Goal: Task Accomplishment & Management: Complete application form

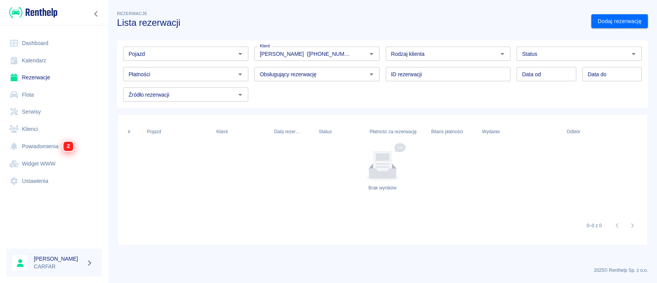
click at [65, 150] on span "2" at bounding box center [68, 146] width 9 height 9
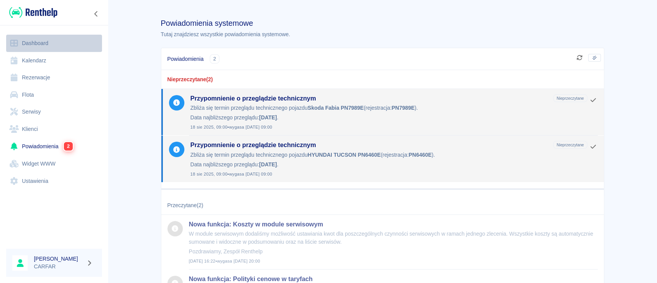
click at [55, 45] on link "Dashboard" at bounding box center [54, 43] width 96 height 17
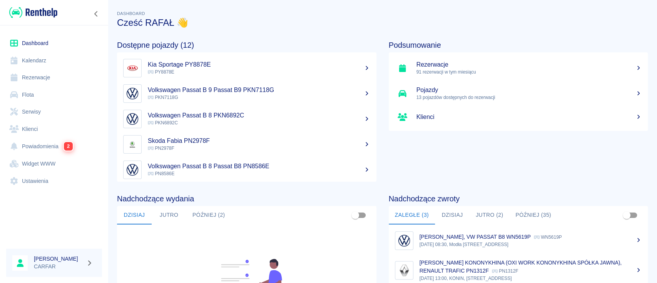
click at [26, 8] on img at bounding box center [33, 12] width 48 height 13
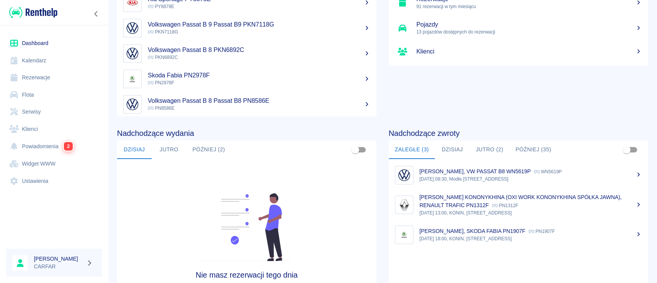
scroll to position [118, 0]
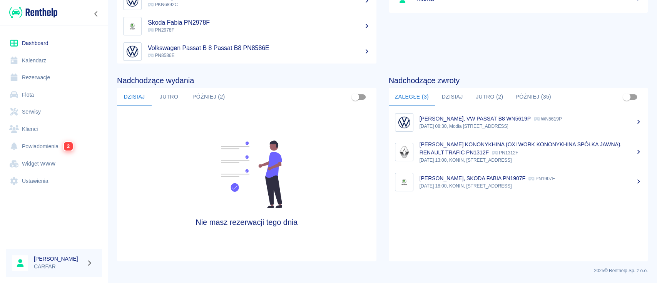
click at [635, 149] on icon at bounding box center [638, 151] width 7 height 5
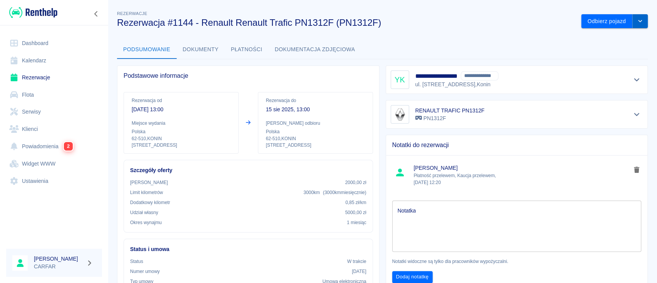
click at [637, 21] on icon "drop-down" at bounding box center [640, 20] width 6 height 5
click at [604, 40] on li "Przedłuż rezerwację" at bounding box center [606, 37] width 60 height 13
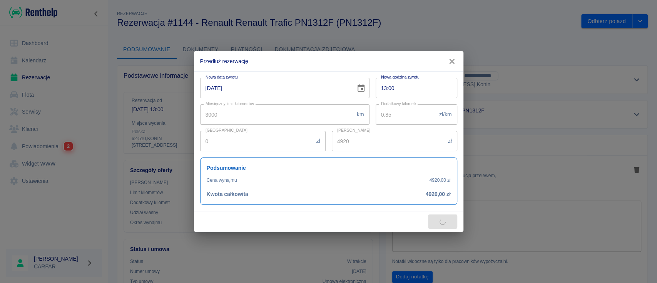
type input "4000"
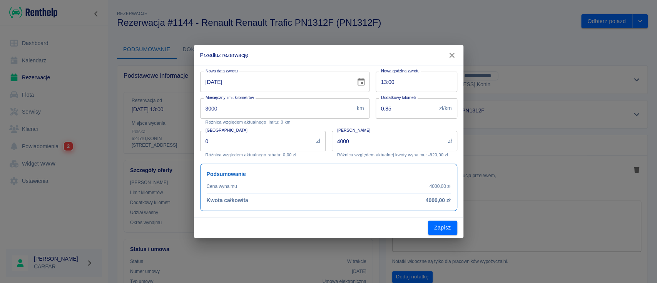
click at [363, 84] on icon "Choose date, selected date is 15 sie 2025" at bounding box center [360, 81] width 9 height 9
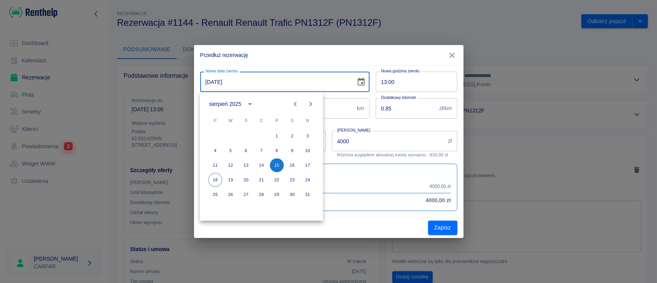
click at [311, 102] on icon "Next month" at bounding box center [310, 103] width 9 height 9
click at [215, 163] on button "15" at bounding box center [215, 165] width 14 height 14
type input "[DATE]"
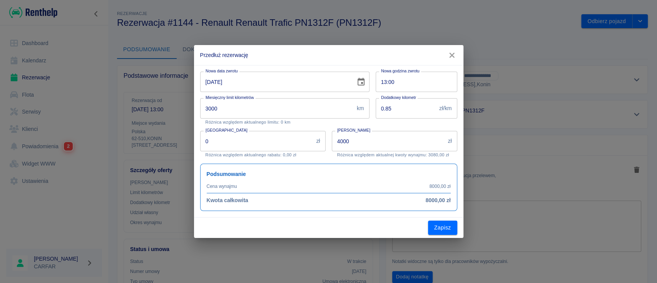
type input "8000"
click at [450, 229] on button "Zapisz" at bounding box center [442, 227] width 29 height 14
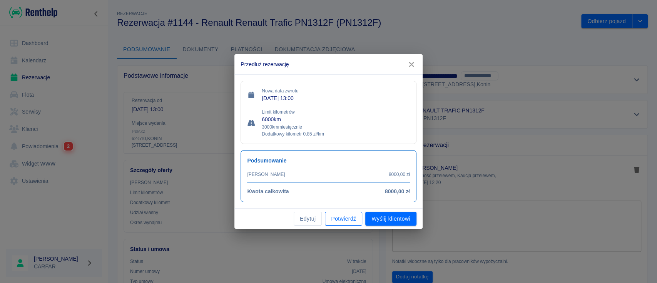
click at [350, 217] on button "Potwierdź" at bounding box center [343, 219] width 37 height 14
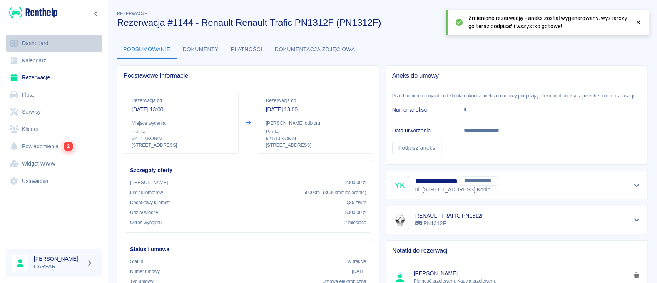
click at [37, 37] on link "Dashboard" at bounding box center [54, 43] width 96 height 17
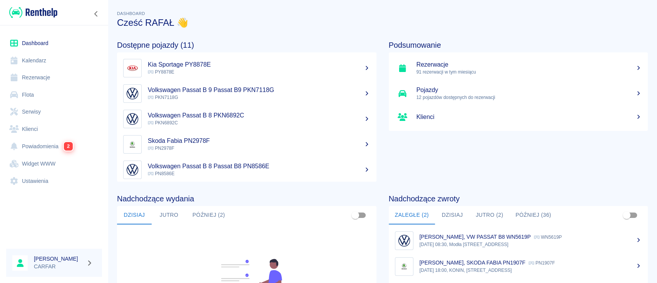
click at [37, 42] on link "Dashboard" at bounding box center [54, 43] width 96 height 17
click at [41, 42] on link "Dashboard" at bounding box center [54, 43] width 96 height 17
click at [37, 128] on link "Klienci" at bounding box center [54, 128] width 96 height 17
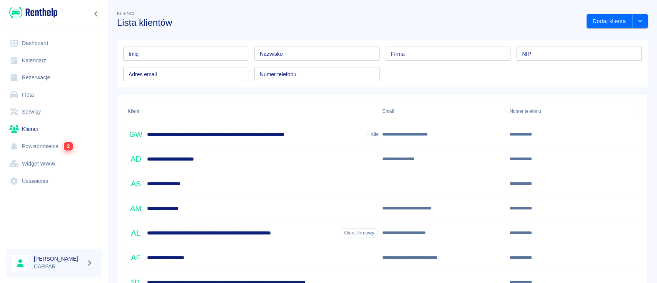
click at [169, 54] on input "Imię" at bounding box center [185, 54] width 125 height 14
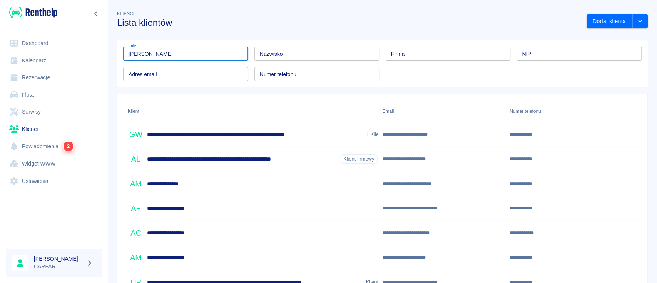
type input "[PERSON_NAME]"
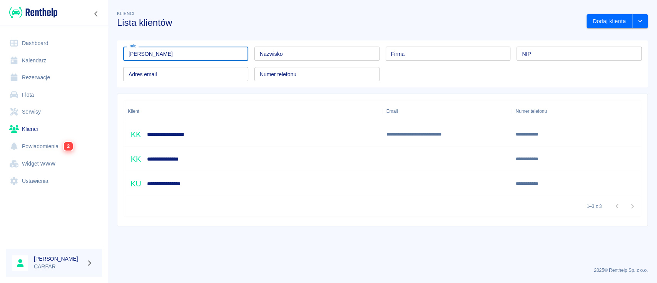
click at [213, 141] on div "**********" at bounding box center [253, 134] width 258 height 25
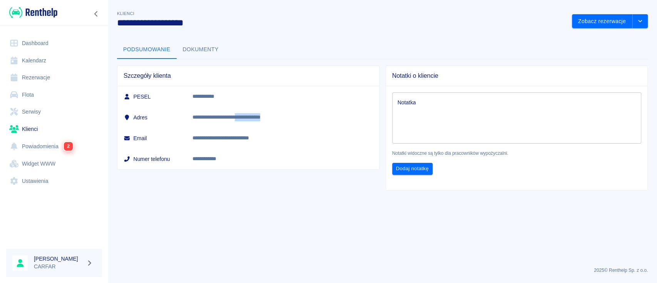
drag, startPoint x: 298, startPoint y: 115, endPoint x: 274, endPoint y: 115, distance: 24.6
click at [274, 115] on p "**********" at bounding box center [268, 117] width 152 height 8
copy p "**********"
click at [596, 23] on button "Zobacz rezerwacje" at bounding box center [602, 21] width 60 height 14
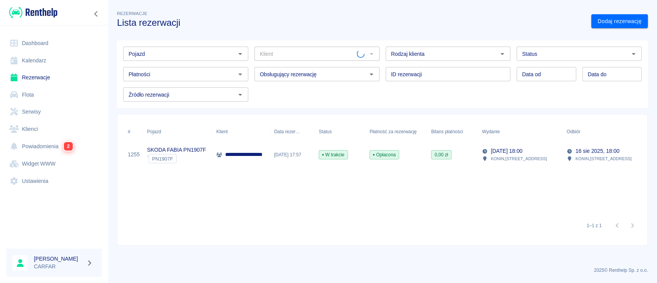
type input "[PERSON_NAME] ([PHONE_NUMBER])"
drag, startPoint x: 36, startPoint y: 39, endPoint x: 43, endPoint y: 45, distance: 9.6
click at [36, 39] on link "Dashboard" at bounding box center [54, 43] width 96 height 17
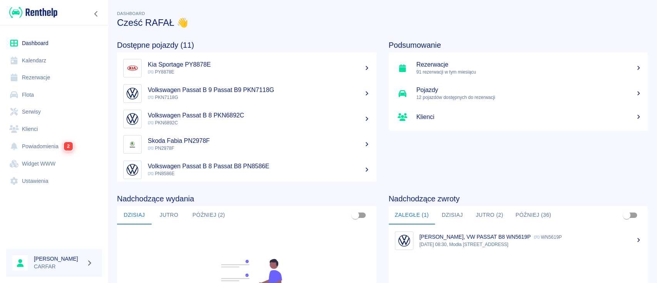
click at [45, 131] on link "Klienci" at bounding box center [54, 128] width 96 height 17
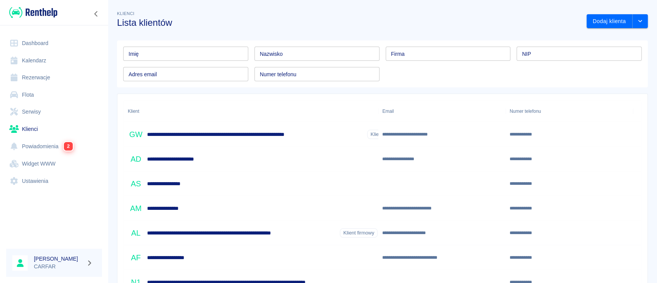
click at [207, 48] on input "Imię" at bounding box center [185, 54] width 125 height 14
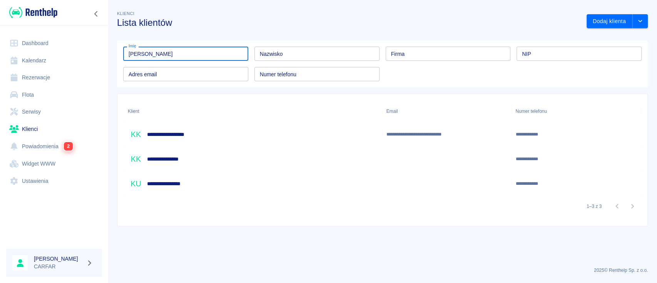
type input "[PERSON_NAME]"
click at [192, 130] on div "**********" at bounding box center [253, 134] width 258 height 25
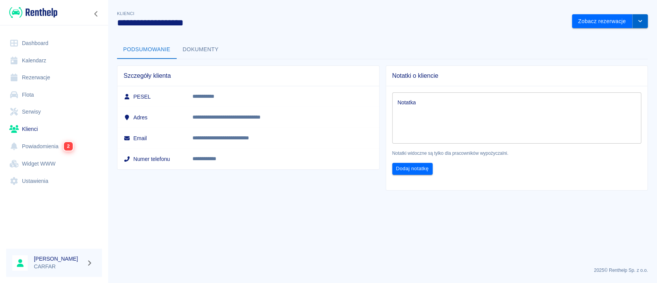
click at [640, 20] on icon "drop-down" at bounding box center [640, 20] width 6 height 5
click at [496, 43] on div "Podsumowanie Dokumenty" at bounding box center [382, 49] width 530 height 18
click at [206, 49] on button "Dokumenty" at bounding box center [201, 49] width 48 height 18
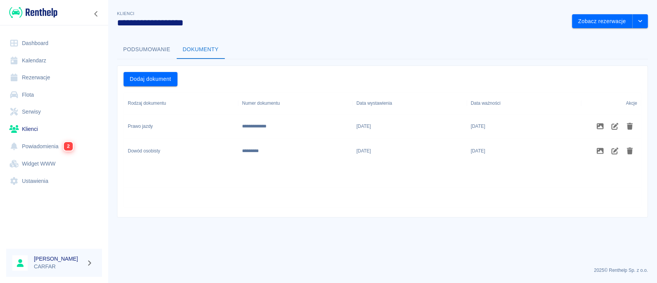
click at [135, 48] on button "Podsumowanie" at bounding box center [147, 49] width 60 height 18
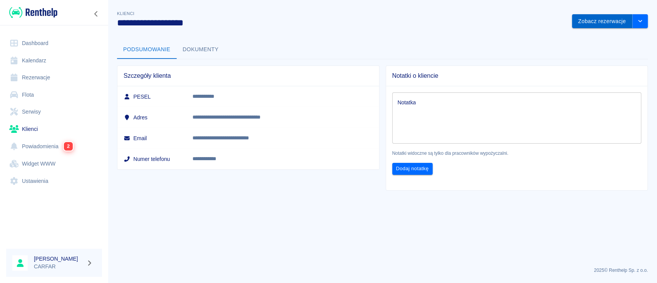
click at [603, 17] on button "Zobacz rezerwacje" at bounding box center [602, 21] width 60 height 14
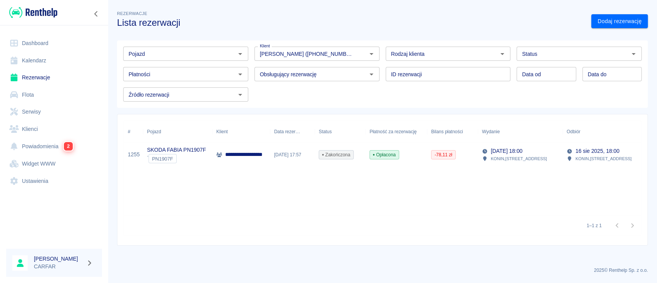
click at [225, 152] on p "**********" at bounding box center [247, 154] width 44 height 8
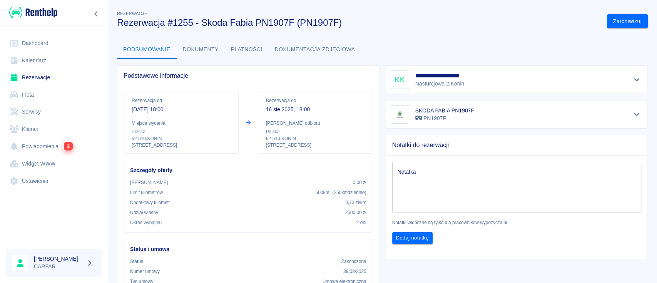
click at [188, 48] on button "Dokumenty" at bounding box center [201, 49] width 48 height 18
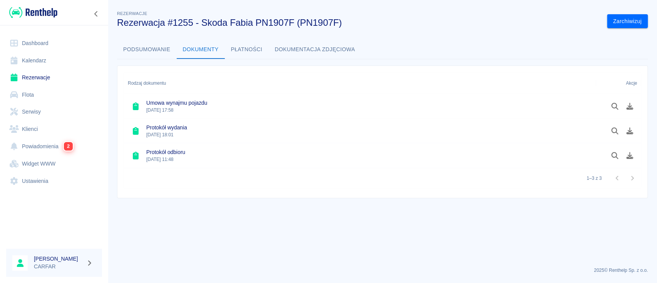
click at [634, 161] on div at bounding box center [622, 155] width 30 height 13
click at [630, 156] on icon "Pobierz dokument" at bounding box center [629, 155] width 9 height 7
click at [42, 42] on link "Dashboard" at bounding box center [54, 43] width 96 height 17
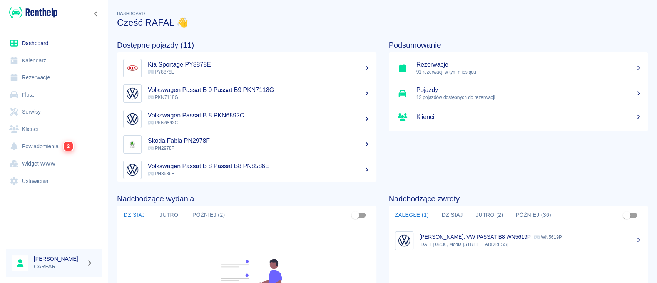
click at [48, 40] on link "Dashboard" at bounding box center [54, 43] width 96 height 17
click at [59, 42] on link "Dashboard" at bounding box center [54, 43] width 96 height 17
click at [35, 45] on link "Dashboard" at bounding box center [54, 43] width 96 height 17
click at [52, 43] on link "Dashboard" at bounding box center [54, 43] width 96 height 17
click at [45, 137] on link "Klienci" at bounding box center [54, 128] width 96 height 17
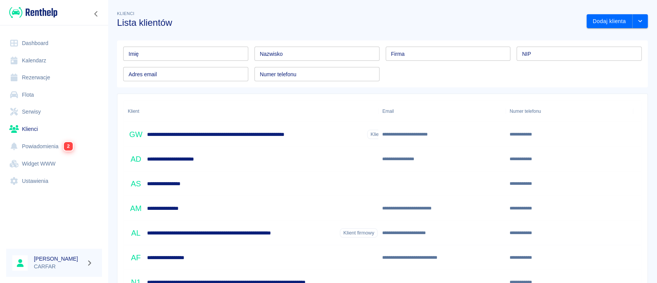
click at [218, 56] on input "Imię" at bounding box center [185, 54] width 125 height 14
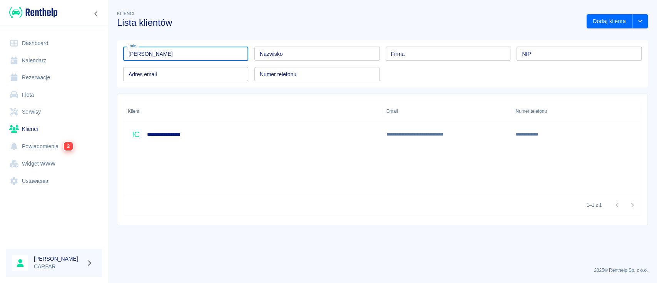
type input "[PERSON_NAME]"
click at [218, 127] on div "**********" at bounding box center [253, 134] width 258 height 25
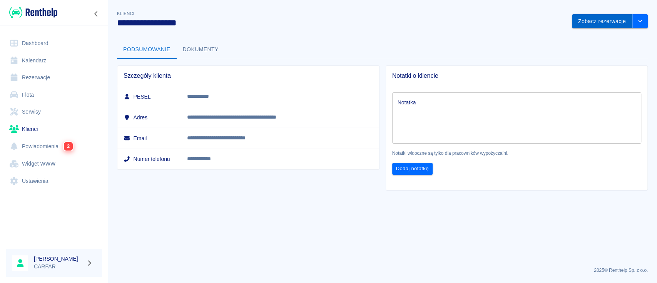
click at [599, 20] on button "Zobacz rezerwacje" at bounding box center [602, 21] width 60 height 14
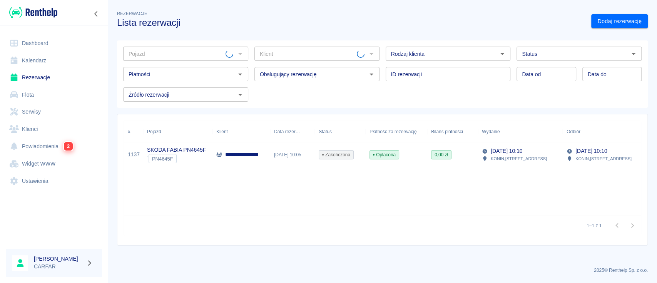
type input "[PERSON_NAME] ([PHONE_NUMBER])"
click at [42, 44] on link "Dashboard" at bounding box center [54, 43] width 96 height 17
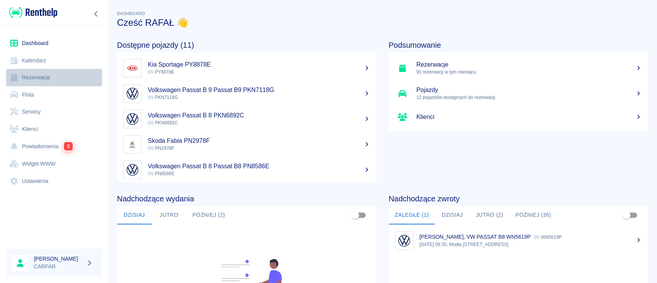
click at [46, 74] on link "Rezerwacje" at bounding box center [54, 77] width 96 height 17
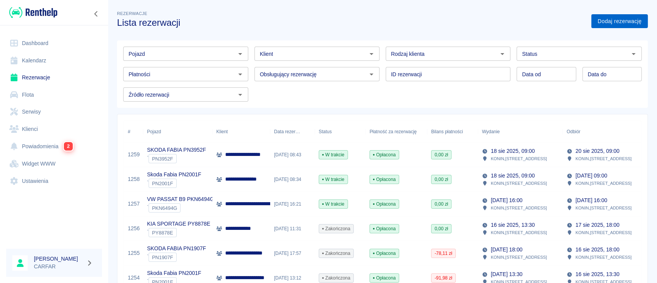
click at [623, 20] on link "Dodaj rezerwację" at bounding box center [619, 21] width 57 height 14
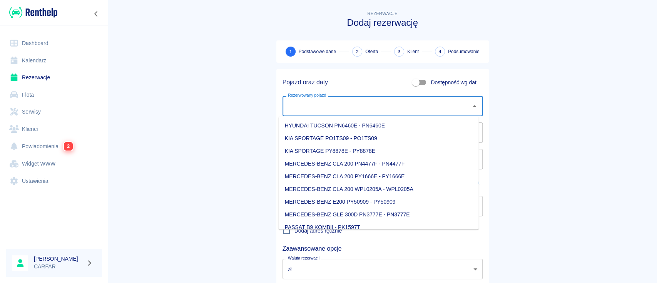
click at [318, 108] on input "Rezerwowany pojazd" at bounding box center [377, 105] width 182 height 13
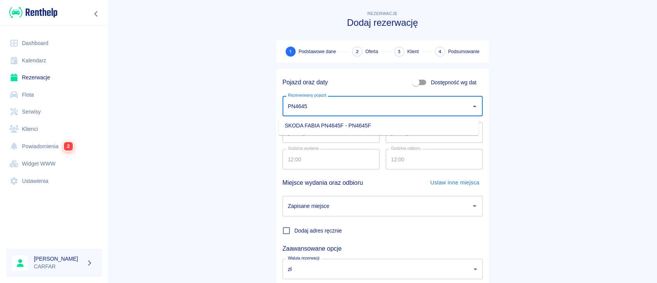
click at [330, 123] on li "SKODA FABIA PN4645F - PN4645F" at bounding box center [378, 125] width 200 height 13
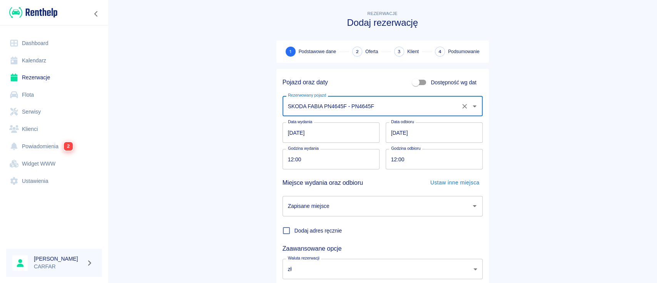
type input "SKODA FABIA PN4645F - PN4645F"
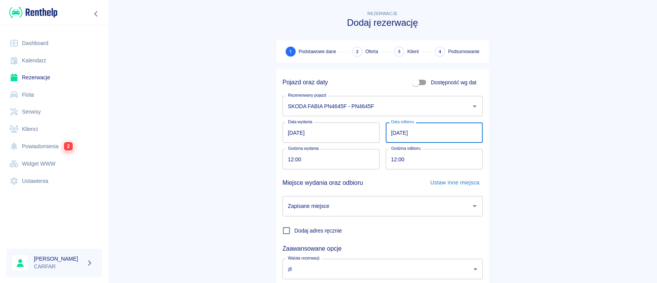
click at [389, 132] on input "[DATE]" at bounding box center [433, 132] width 97 height 20
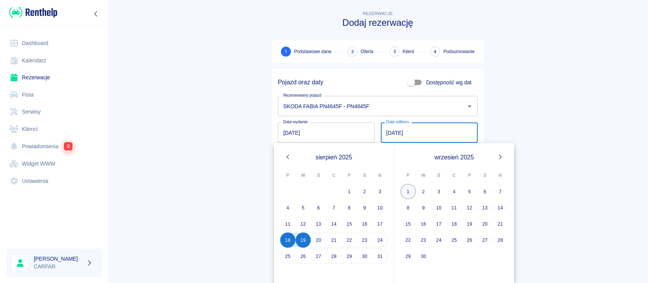
click at [408, 192] on button "1" at bounding box center [408, 191] width 15 height 15
type input "[DATE]"
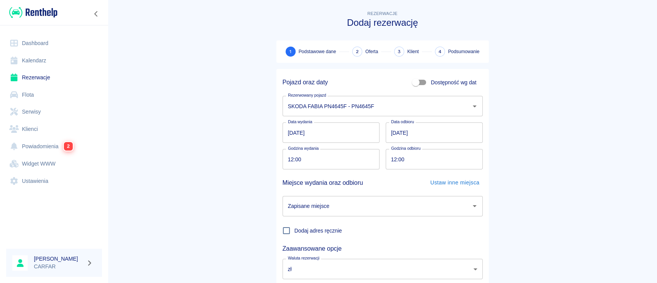
scroll to position [51, 0]
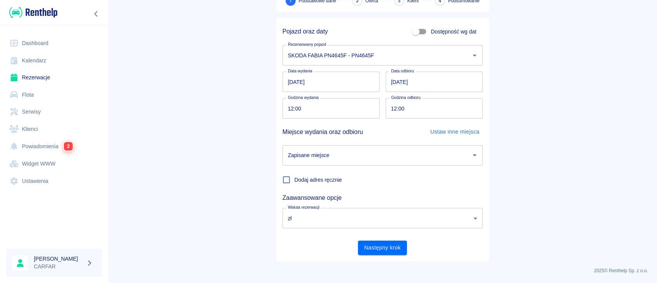
click at [330, 158] on input "Zapisane miejsce" at bounding box center [377, 154] width 182 height 13
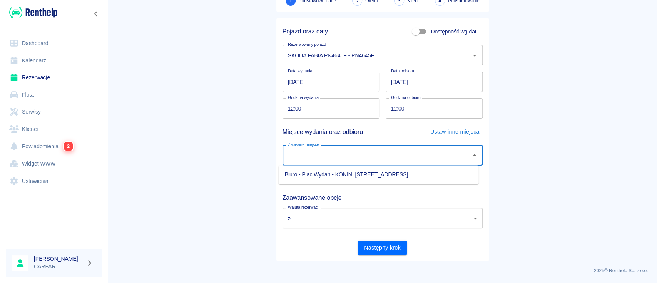
click at [331, 175] on li "Biuro - Plac Wydań - KONIN, [STREET_ADDRESS]" at bounding box center [378, 174] width 200 height 13
type input "Biuro - Plac Wydań - KONIN, [STREET_ADDRESS]"
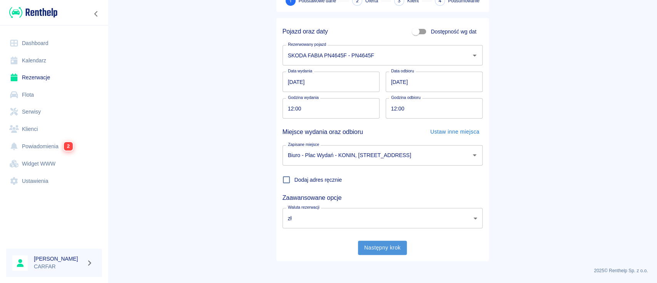
click at [378, 248] on button "Następny krok" at bounding box center [382, 247] width 49 height 14
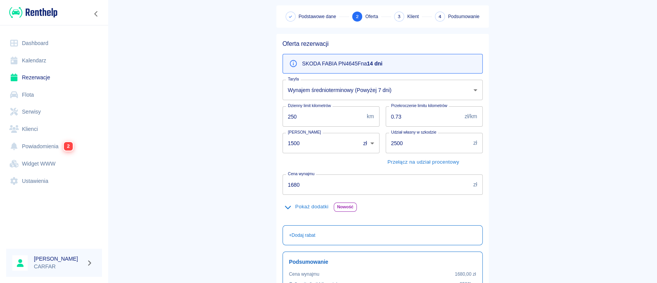
scroll to position [51, 0]
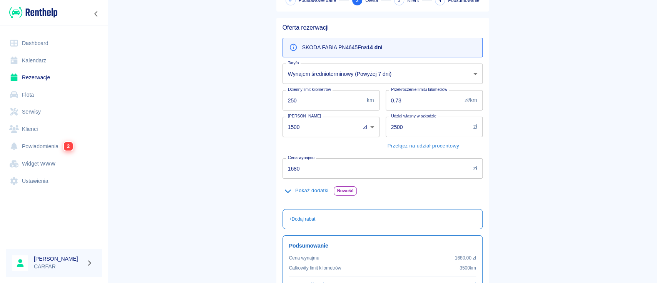
click at [315, 183] on div "Pokaż dodatki Nowość MYCIE POJAZDU Jednorazowo 75,00 zł MYCIE POJAZDU SPRZĄTANI…" at bounding box center [379, 190] width 206 height 24
click at [313, 188] on button "Pokaż dodatki" at bounding box center [306, 191] width 48 height 12
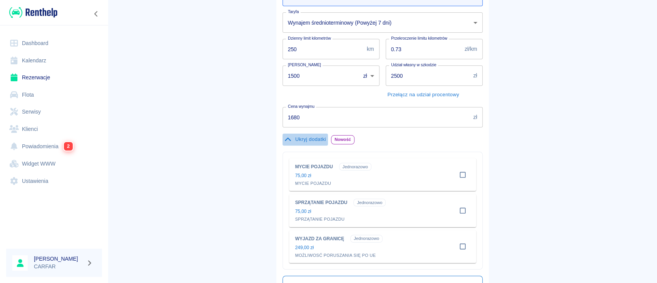
click at [309, 137] on button "Ukryj dodatki" at bounding box center [304, 139] width 45 height 12
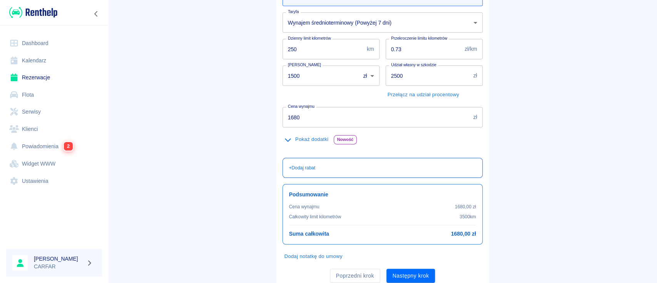
scroll to position [130, 0]
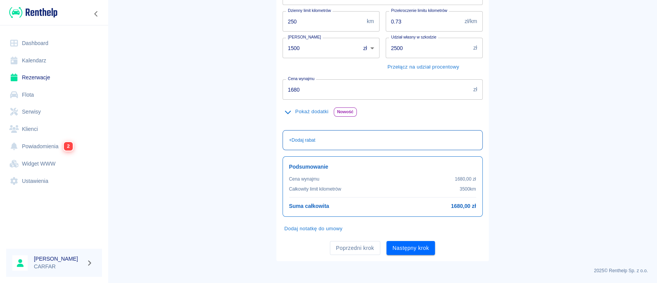
click at [318, 137] on div "+ Dodaj rabat" at bounding box center [382, 140] width 187 height 7
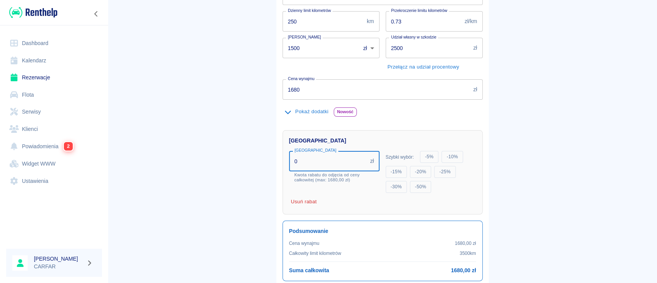
drag, startPoint x: 310, startPoint y: 158, endPoint x: 246, endPoint y: 160, distance: 63.5
click at [246, 160] on main "Rezerwacje Dodaj rezerwację Podstawowe dane 2 Oferta 3 Klient 4 Podsumowanie Of…" at bounding box center [382, 102] width 549 height 446
type input "80"
click at [242, 155] on main "Rezerwacje Dodaj rezerwację Podstawowe dane 2 Oferta 3 Klient 4 Podsumowanie Of…" at bounding box center [382, 107] width 549 height 456
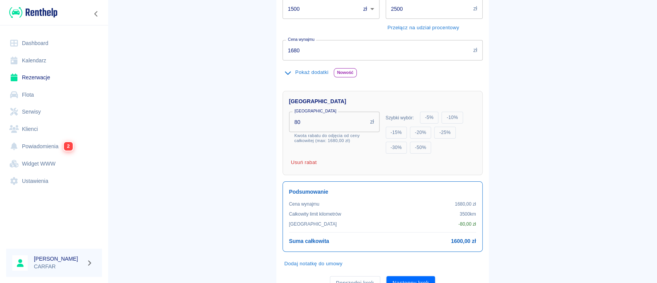
scroll to position [204, 0]
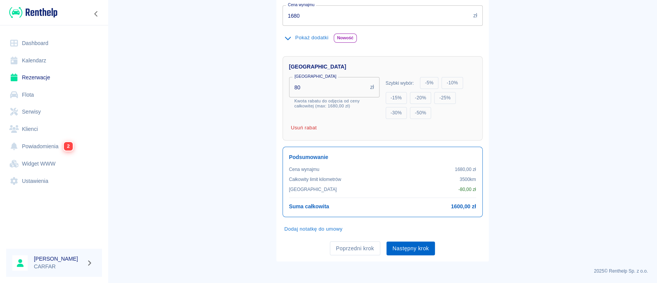
click at [420, 250] on button "Następny krok" at bounding box center [410, 248] width 49 height 14
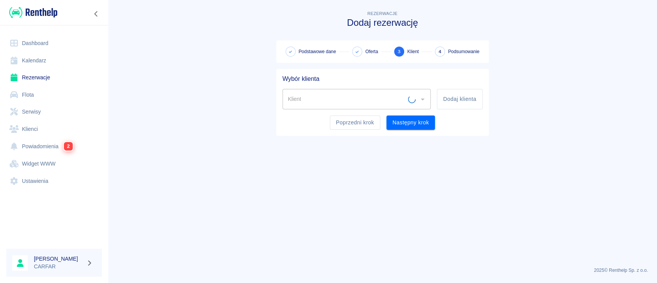
scroll to position [0, 0]
click at [468, 97] on button "Dodaj klienta" at bounding box center [459, 99] width 45 height 20
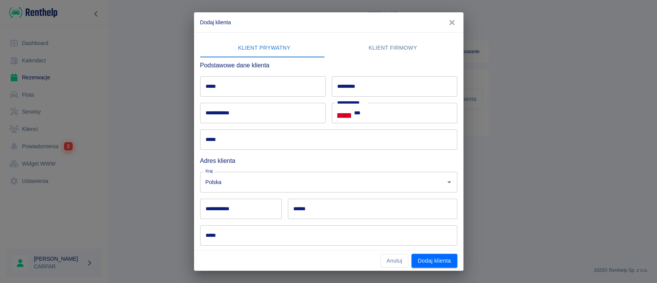
click at [268, 85] on input "*****" at bounding box center [262, 86] width 125 height 20
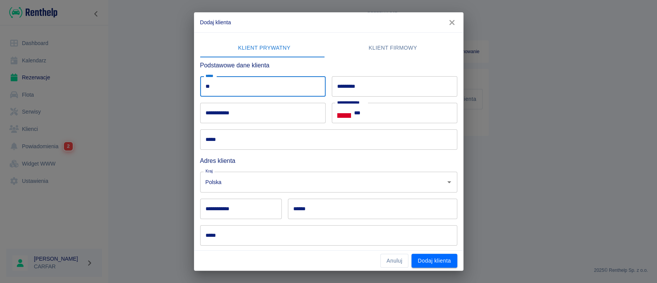
type input "*"
type input "*******"
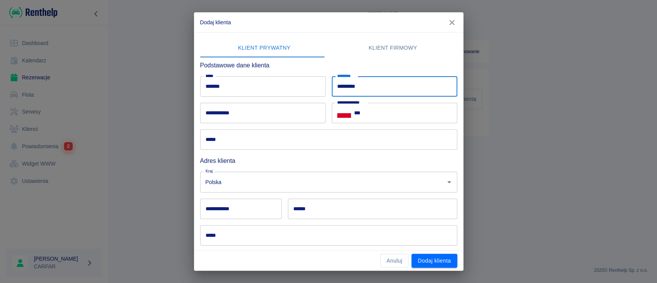
type input "*********"
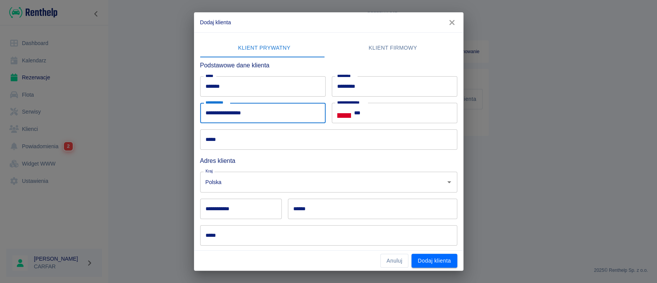
type input "**********"
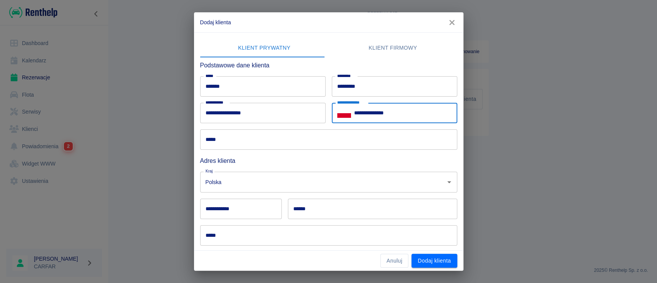
type input "**********"
click at [240, 143] on input "*****" at bounding box center [328, 139] width 257 height 20
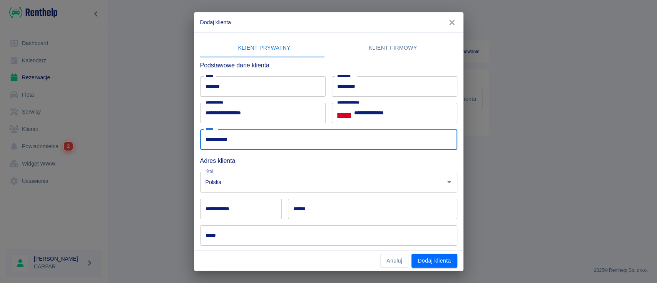
type input "**********"
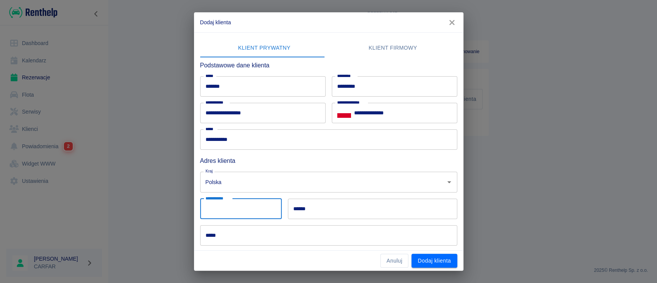
click at [253, 208] on input "**********" at bounding box center [241, 208] width 82 height 20
type input "******"
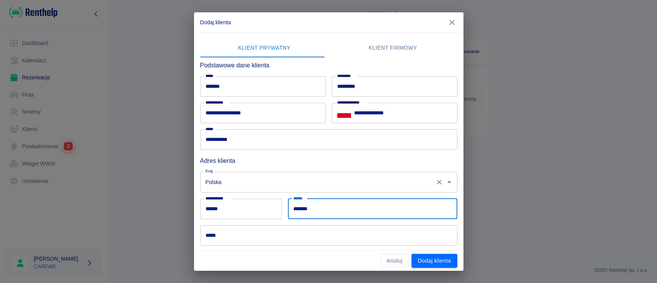
type input "*******"
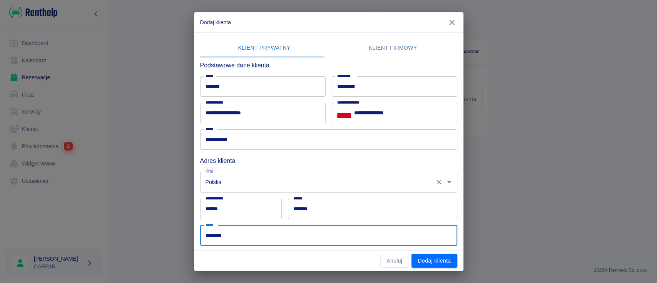
type input "********"
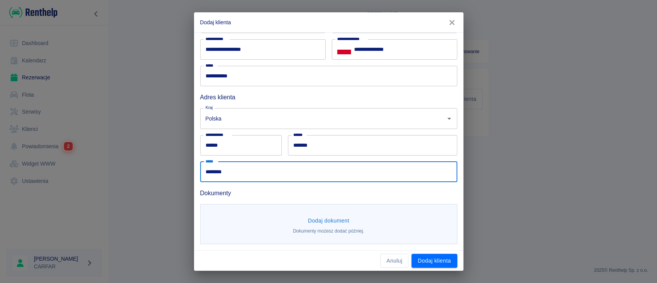
click at [293, 172] on input "********" at bounding box center [328, 172] width 257 height 20
type input "**********"
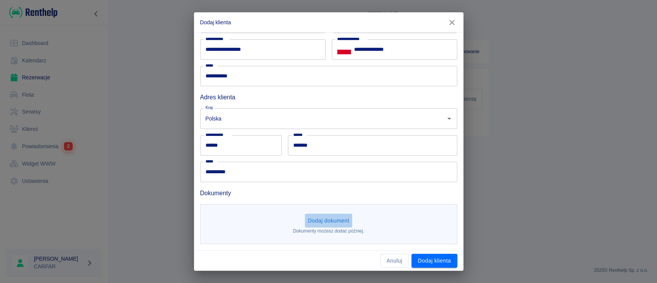
click at [322, 219] on button "Dodaj dokument" at bounding box center [329, 220] width 48 height 14
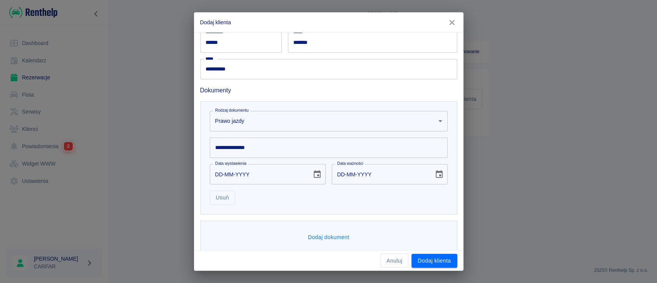
click at [310, 149] on input "**********" at bounding box center [329, 147] width 238 height 20
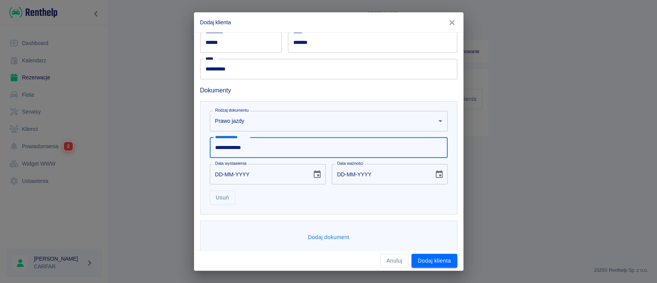
type input "**********"
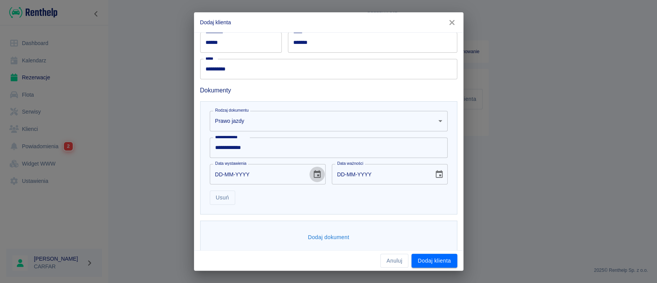
click at [314, 173] on icon "Choose date" at bounding box center [316, 174] width 9 height 9
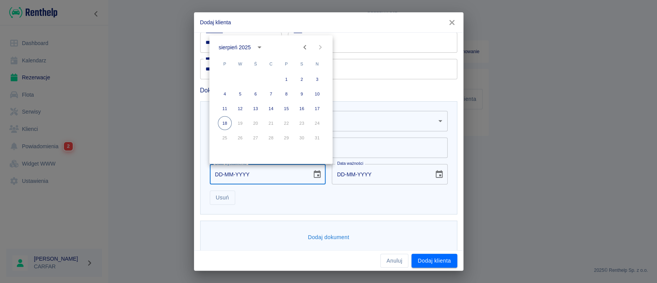
click at [256, 43] on icon "calendar view is open, switch to year view" at bounding box center [259, 47] width 9 height 9
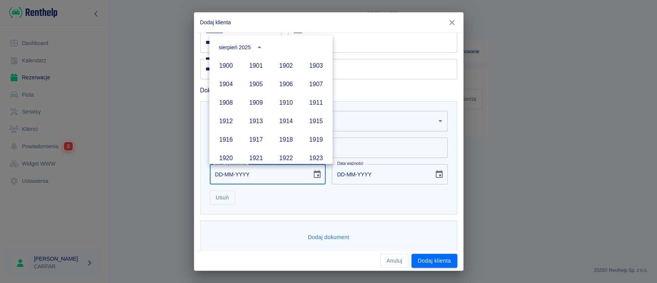
scroll to position [528, 0]
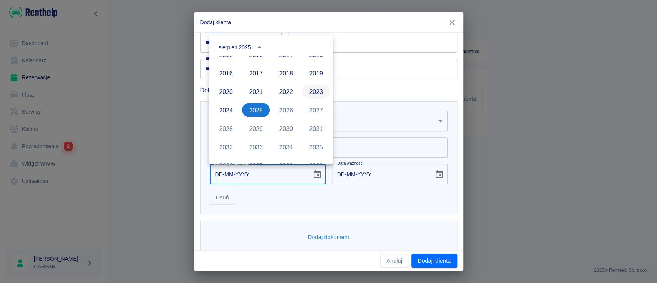
click at [303, 89] on button "2023" at bounding box center [316, 92] width 28 height 14
type input "[DATE]"
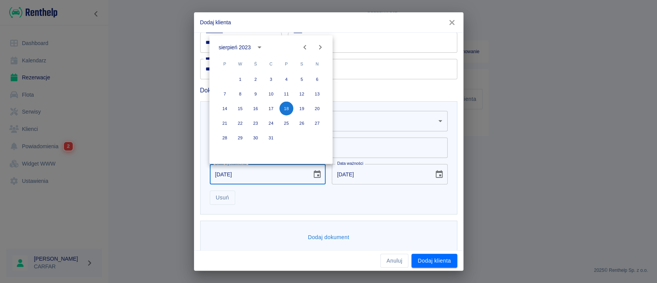
click at [318, 49] on icon "Next month" at bounding box center [319, 47] width 9 height 9
click at [320, 49] on icon "Next month" at bounding box center [319, 47] width 9 height 9
click at [226, 136] on button "23" at bounding box center [225, 138] width 14 height 14
type input "[DATE]"
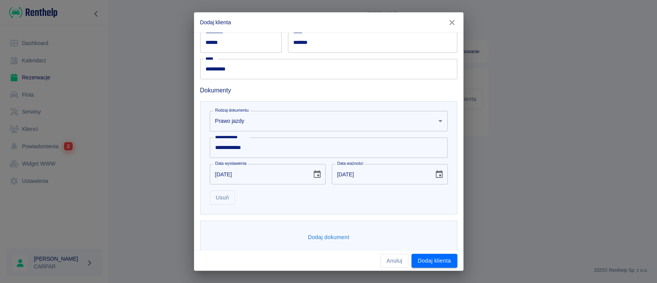
scroll to position [175, 0]
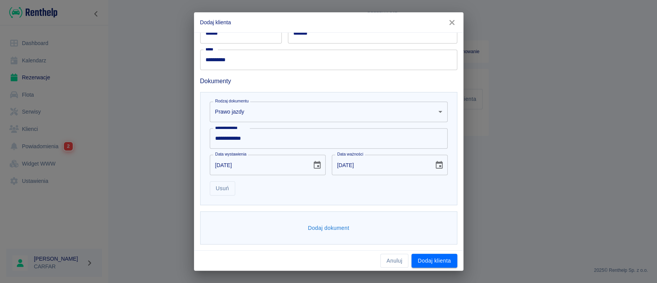
click at [325, 226] on button "Dodaj dokument" at bounding box center [329, 228] width 48 height 14
click at [262, 233] on body "**********" at bounding box center [328, 141] width 657 height 283
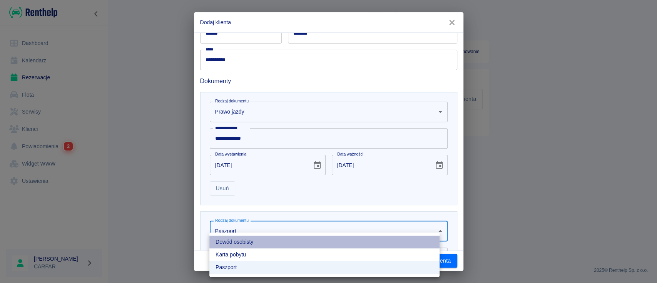
click at [263, 238] on li "Dowód osobisty" at bounding box center [324, 241] width 230 height 13
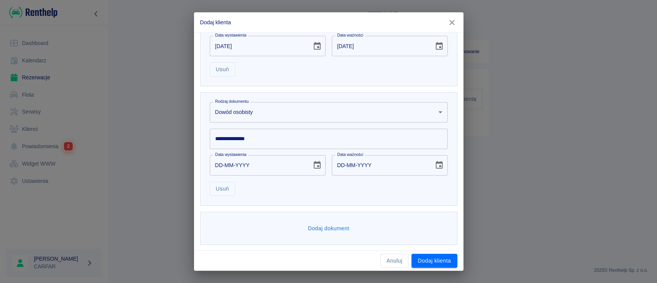
scroll to position [295, 0]
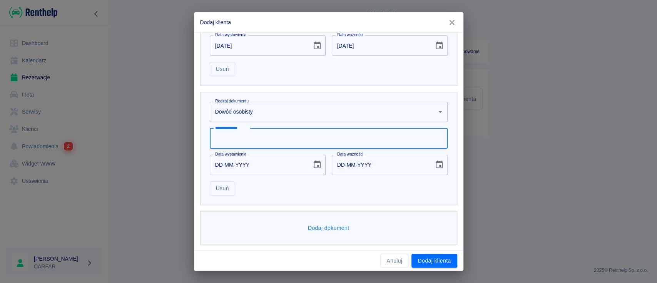
click at [249, 140] on input "**********" at bounding box center [329, 138] width 238 height 20
type input "*********"
click at [318, 163] on button "Choose date" at bounding box center [316, 164] width 15 height 15
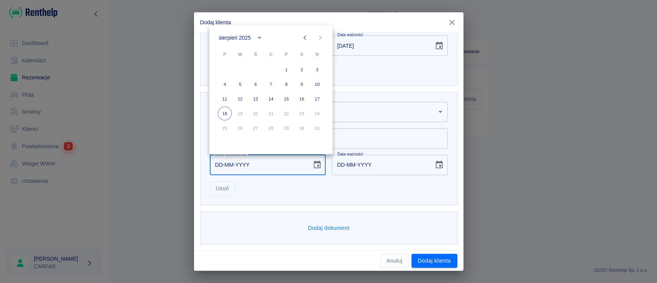
click at [249, 36] on div "sierpień 2025" at bounding box center [234, 37] width 32 height 8
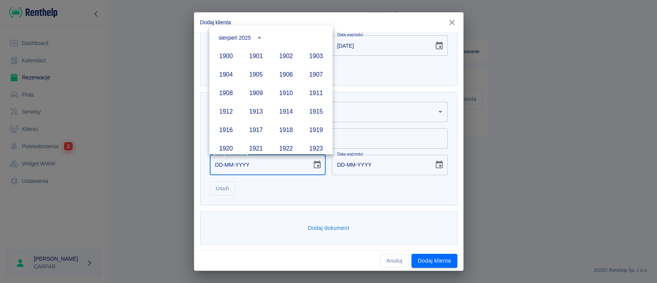
scroll to position [528, 0]
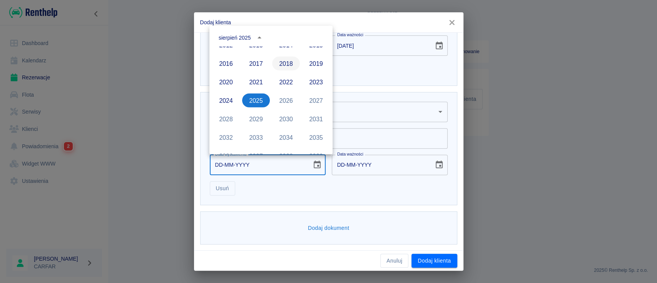
click at [283, 66] on button "2018" at bounding box center [286, 64] width 28 height 14
type input "[DATE]"
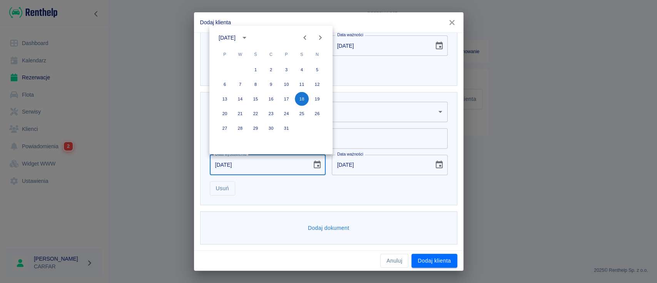
click at [308, 33] on icon "Previous month" at bounding box center [304, 37] width 9 height 9
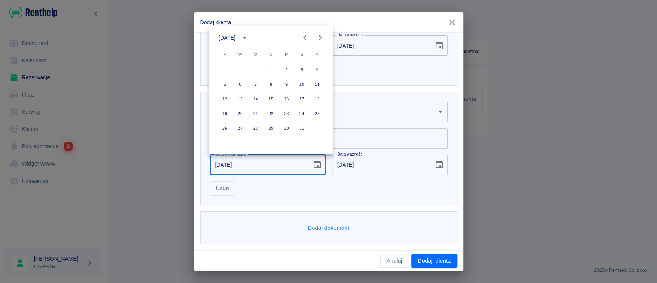
click at [306, 35] on icon "Previous month" at bounding box center [304, 37] width 9 height 9
drag, startPoint x: 253, startPoint y: 96, endPoint x: 260, endPoint y: 100, distance: 8.1
click at [254, 96] on button "14" at bounding box center [255, 99] width 14 height 14
type input "[DATE]"
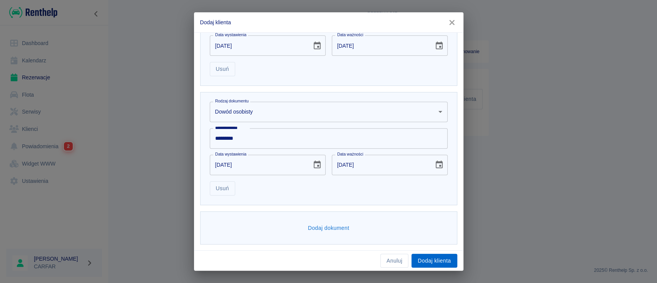
click at [429, 258] on button "Dodaj klienta" at bounding box center [433, 260] width 45 height 14
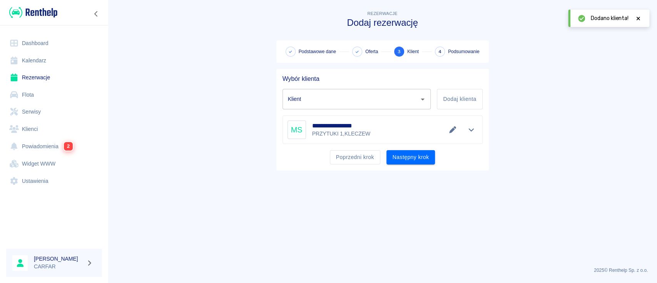
type input "[PERSON_NAME] ([PHONE_NUMBER])"
click at [430, 158] on button "Następny krok" at bounding box center [410, 157] width 49 height 14
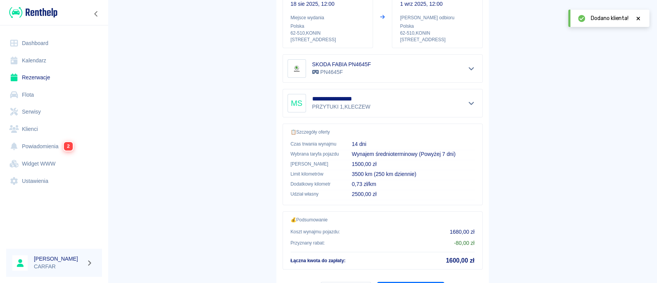
scroll to position [143, 0]
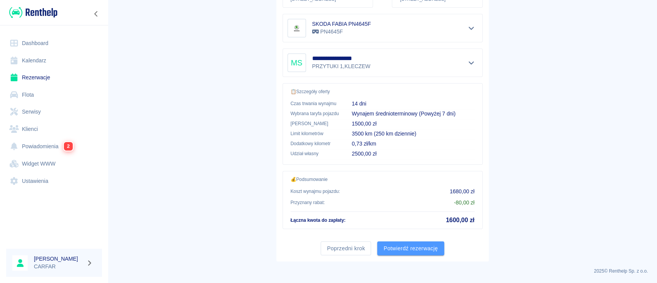
drag, startPoint x: 422, startPoint y: 240, endPoint x: 425, endPoint y: 248, distance: 8.4
click at [425, 246] on button "Potwierdź rezerwację" at bounding box center [410, 248] width 67 height 14
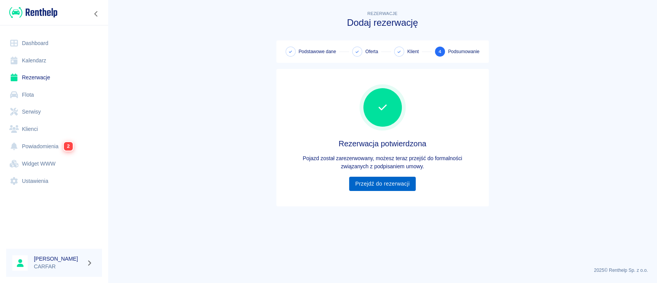
click at [391, 185] on link "Przejdź do rezerwacji" at bounding box center [382, 184] width 67 height 14
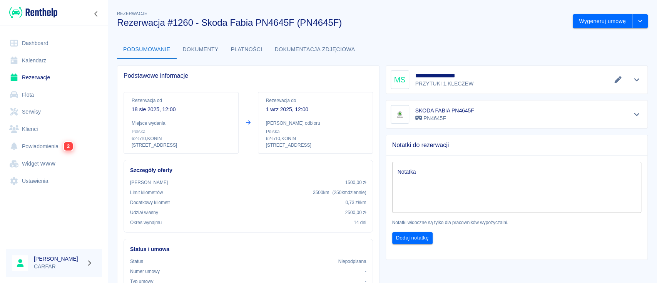
click at [207, 48] on button "Dokumenty" at bounding box center [201, 49] width 48 height 18
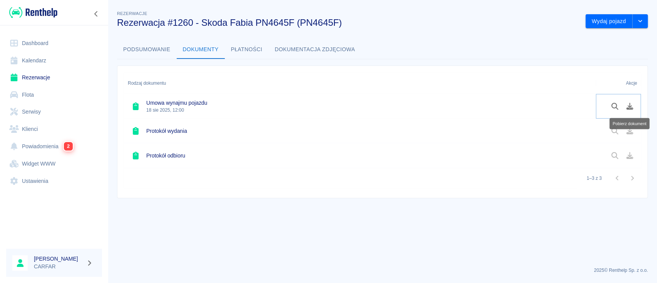
click at [626, 108] on icon "Pobierz dokument" at bounding box center [629, 106] width 7 height 7
click at [36, 128] on link "Klienci" at bounding box center [54, 128] width 96 height 17
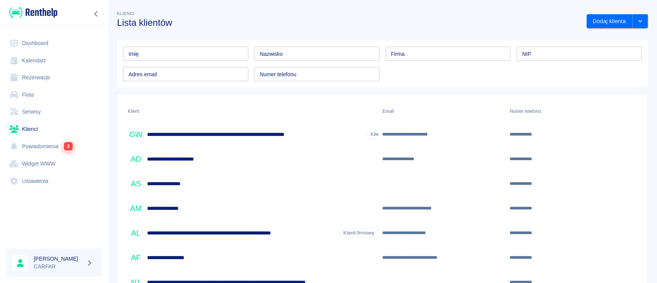
click at [194, 55] on input "Imię" at bounding box center [185, 54] width 125 height 14
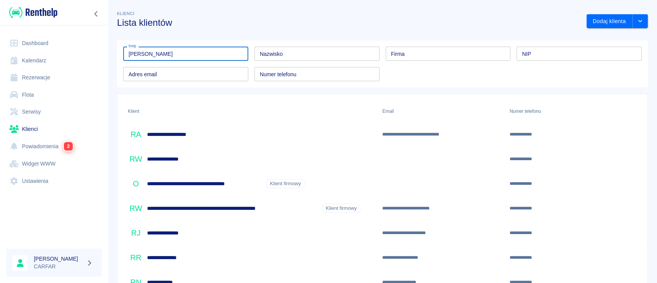
type input "[PERSON_NAME]"
click at [272, 53] on div "Nazwisko Nazwisko" at bounding box center [316, 54] width 125 height 14
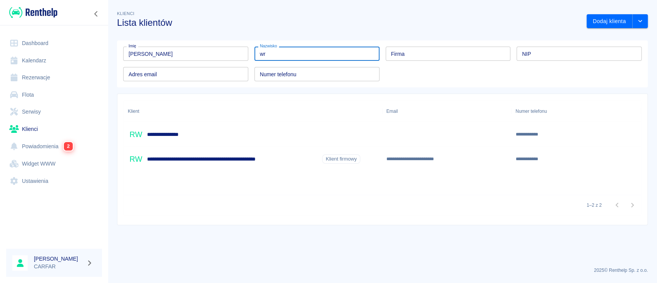
type input "wr"
click at [233, 158] on h6 "**********" at bounding box center [233, 159] width 172 height 8
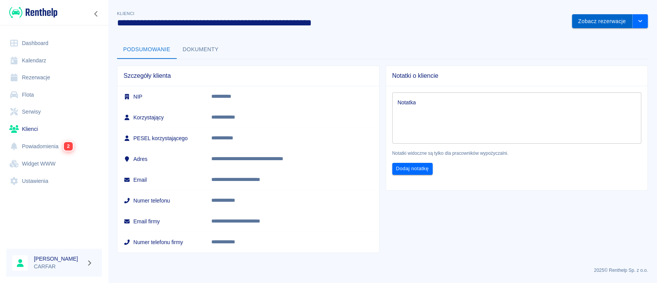
click at [609, 20] on button "Zobacz rezerwacje" at bounding box center [602, 21] width 60 height 14
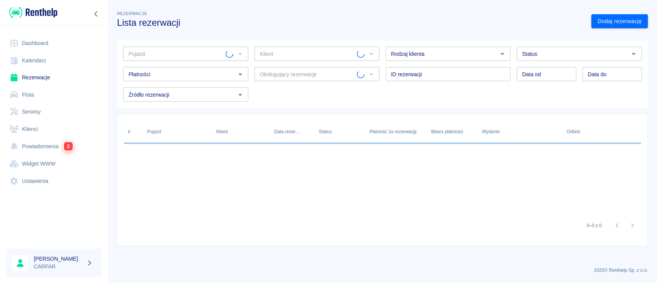
type input "[PERSON_NAME] - [PERSON_NAME] CONSULTING (NIP: 7712660044) ([PHONE_NUMBER])"
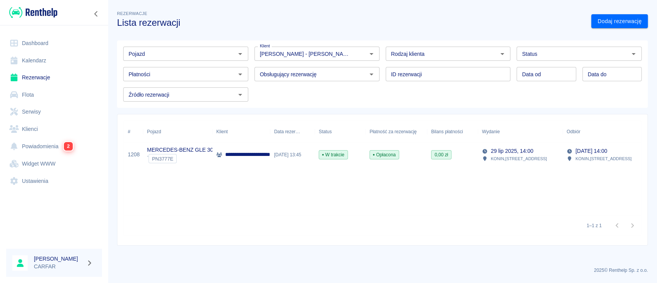
click at [38, 18] on img at bounding box center [33, 12] width 48 height 13
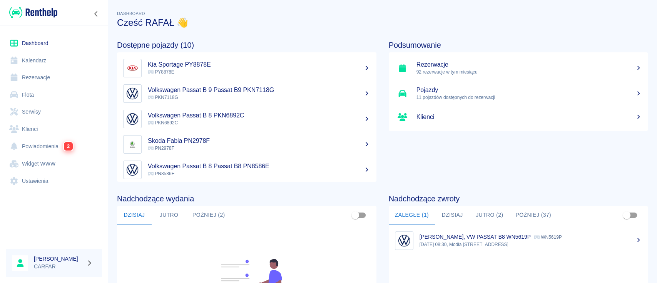
click at [36, 9] on img at bounding box center [33, 12] width 48 height 13
click at [47, 15] on img at bounding box center [33, 12] width 48 height 13
click at [36, 35] on link "Dashboard" at bounding box center [54, 43] width 96 height 17
click at [40, 43] on link "Dashboard" at bounding box center [54, 43] width 96 height 17
